Goal: Information Seeking & Learning: Understand process/instructions

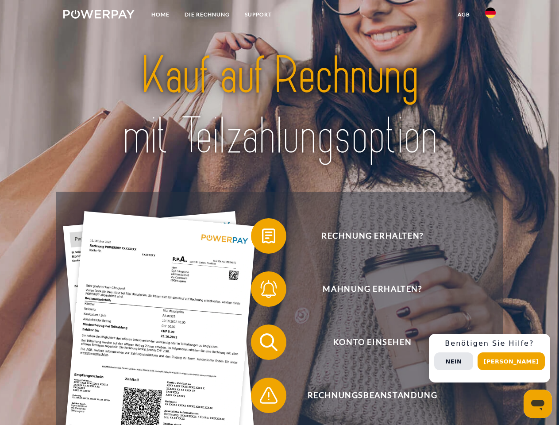
click at [99, 15] on img at bounding box center [98, 14] width 71 height 9
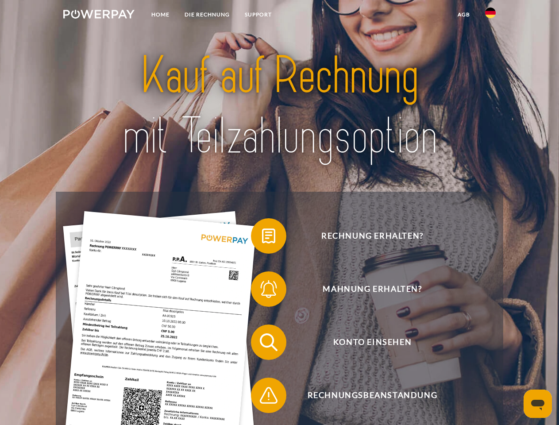
click at [491, 15] on img at bounding box center [490, 13] width 11 height 11
click at [464, 15] on link "agb" at bounding box center [463, 15] width 27 height 16
click at [262, 238] on span at bounding box center [255, 236] width 44 height 44
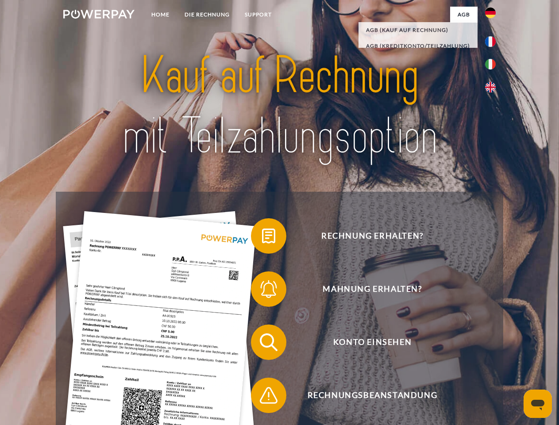
click at [262, 291] on span at bounding box center [255, 289] width 44 height 44
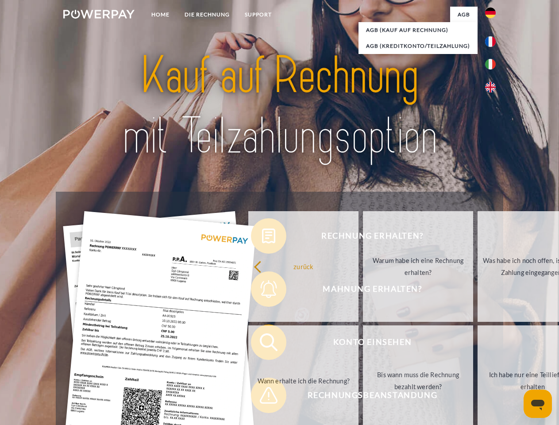
click at [363, 344] on link "Bis wann muss die Rechnung bezahlt werden?" at bounding box center [418, 380] width 110 height 111
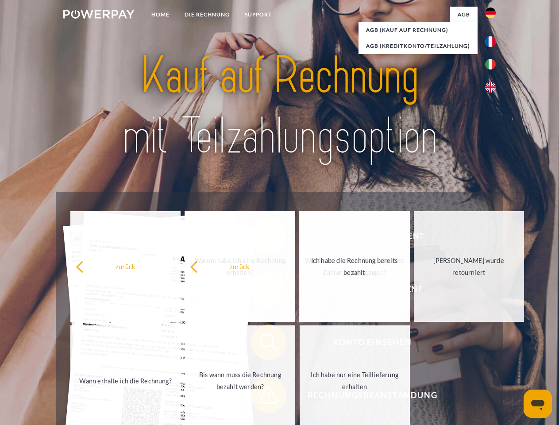
click at [262, 397] on span at bounding box center [255, 395] width 44 height 44
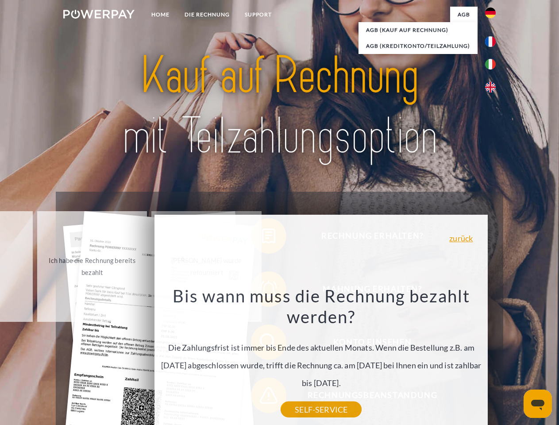
click at [493, 358] on div "Rechnung erhalten? Mahnung erhalten? Konto einsehen" at bounding box center [279, 369] width 447 height 354
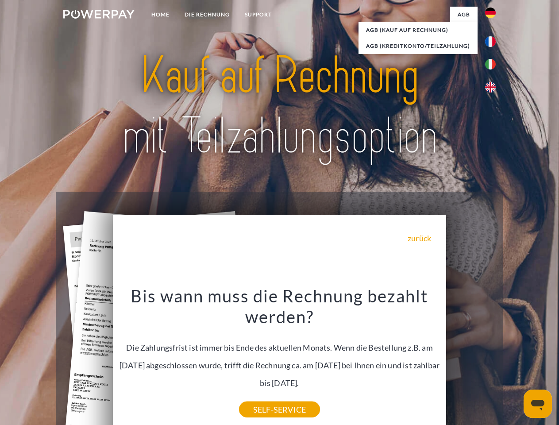
click at [471, 360] on span "Konto einsehen" at bounding box center [372, 342] width 217 height 35
click at [515, 361] on header "Home DIE RECHNUNG SUPPORT" at bounding box center [279, 306] width 559 height 612
